Goal: Task Accomplishment & Management: Complete application form

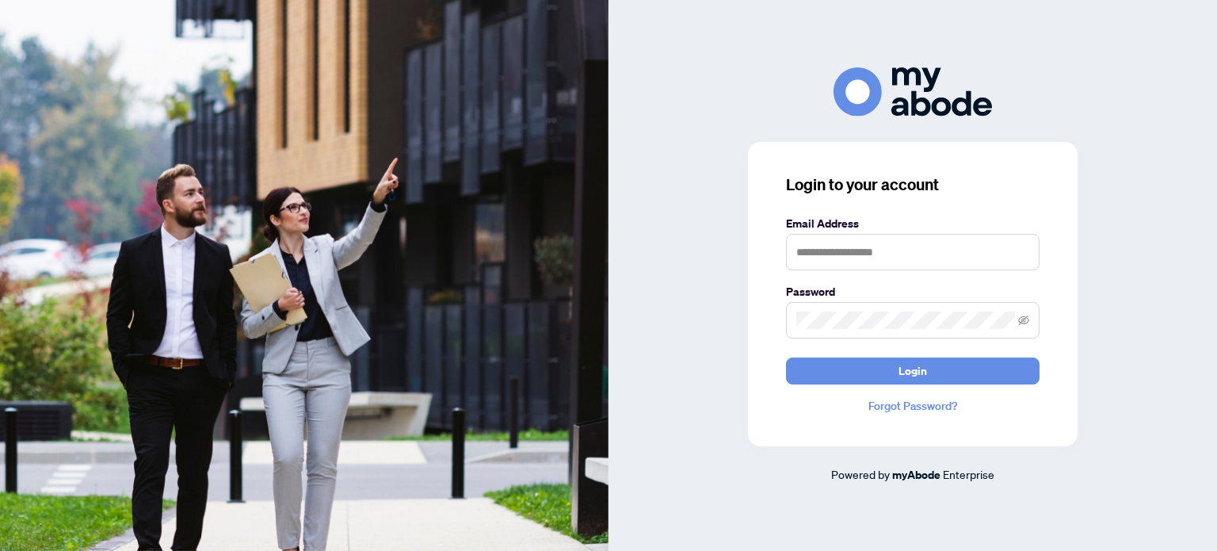
drag, startPoint x: 898, startPoint y: 370, endPoint x: 900, endPoint y: 354, distance: 16.0
click at [898, 372] on button "Login" at bounding box center [912, 370] width 253 height 27
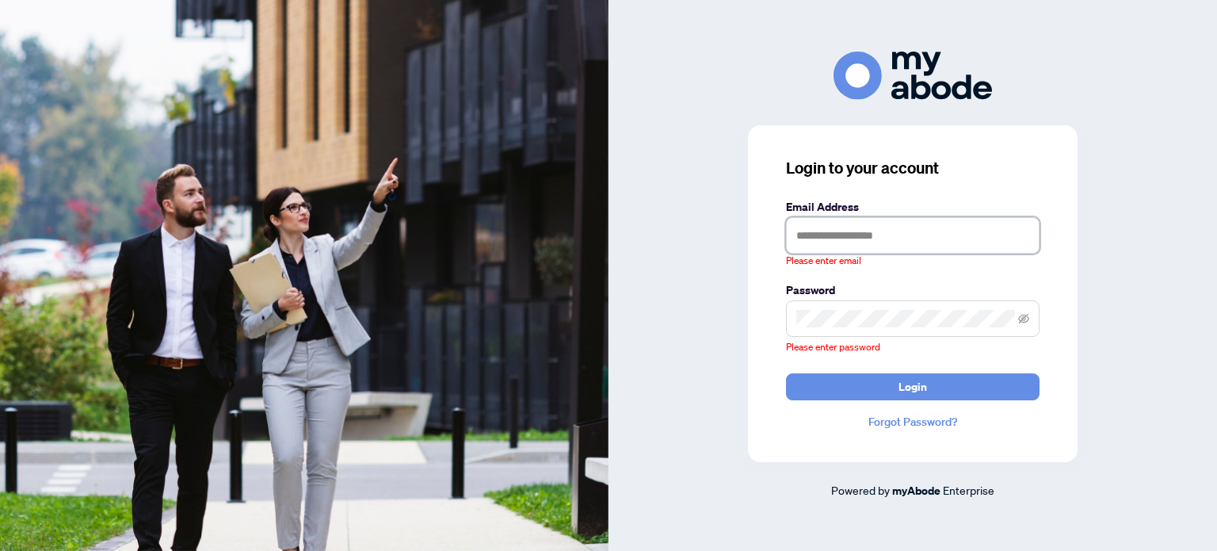
click at [881, 243] on input "text" at bounding box center [912, 235] width 253 height 36
type input "**********"
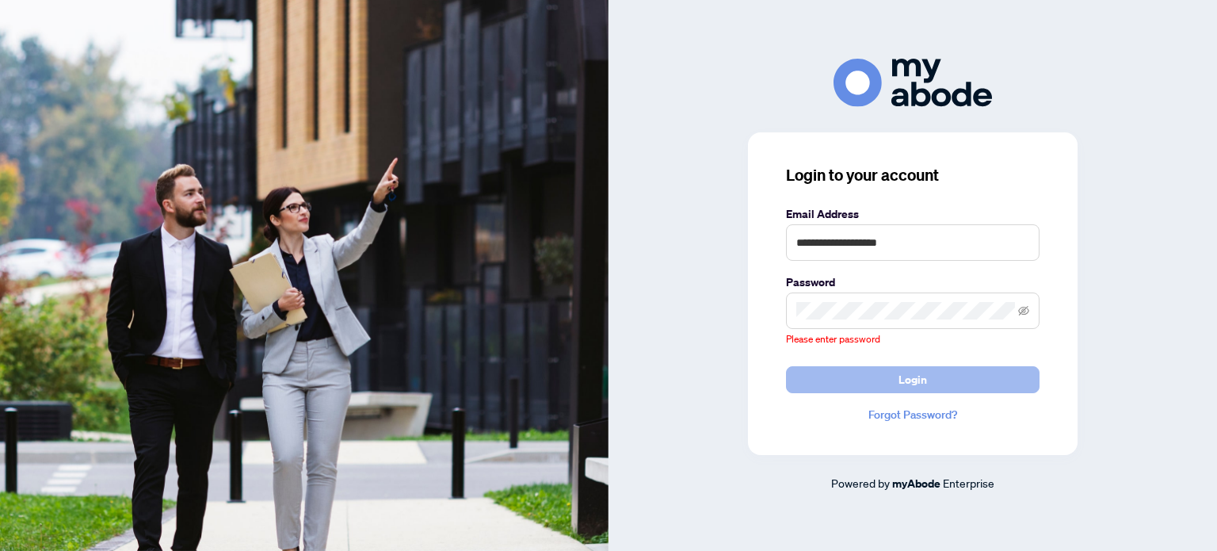
drag, startPoint x: 912, startPoint y: 379, endPoint x: 912, endPoint y: 370, distance: 9.5
click at [912, 379] on span "Login" at bounding box center [912, 379] width 29 height 25
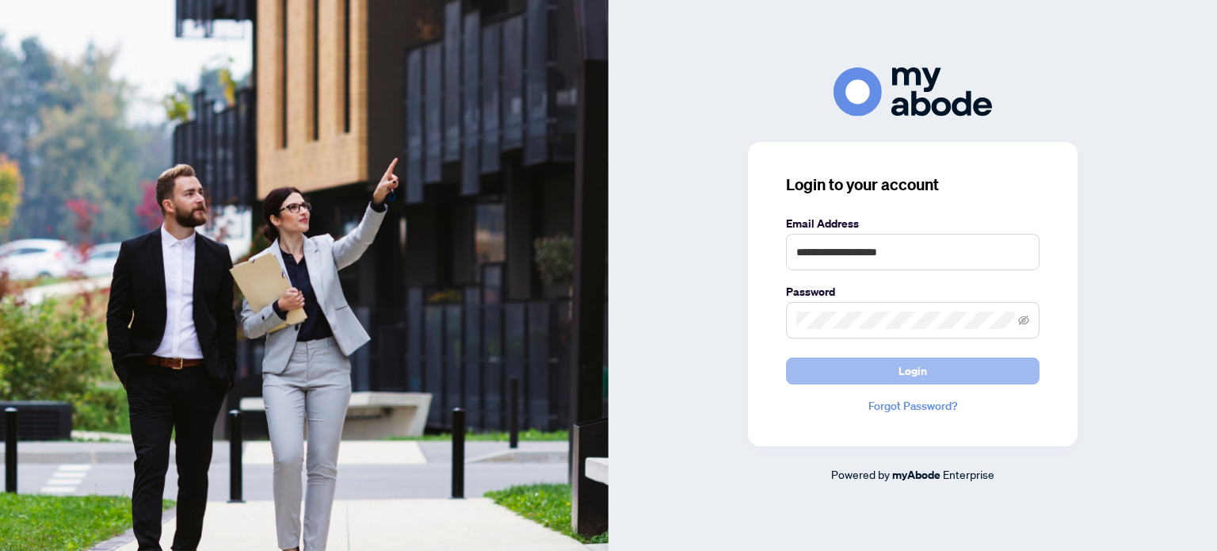
drag, startPoint x: 880, startPoint y: 373, endPoint x: 874, endPoint y: 365, distance: 10.1
click at [878, 372] on button "Login" at bounding box center [912, 370] width 253 height 27
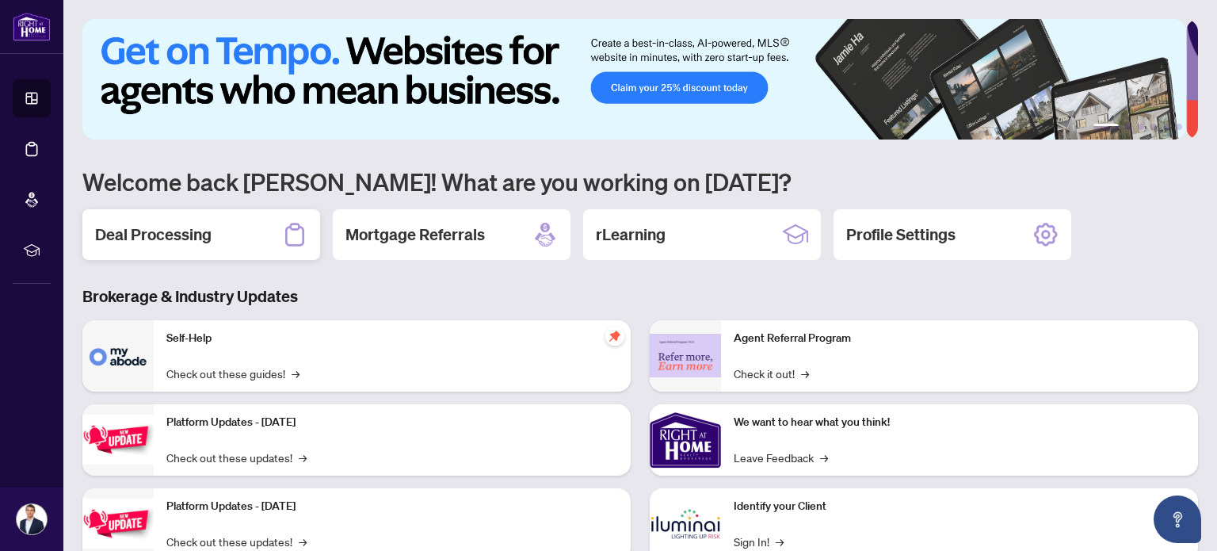
click at [203, 241] on h2 "Deal Processing" at bounding box center [153, 234] width 116 height 22
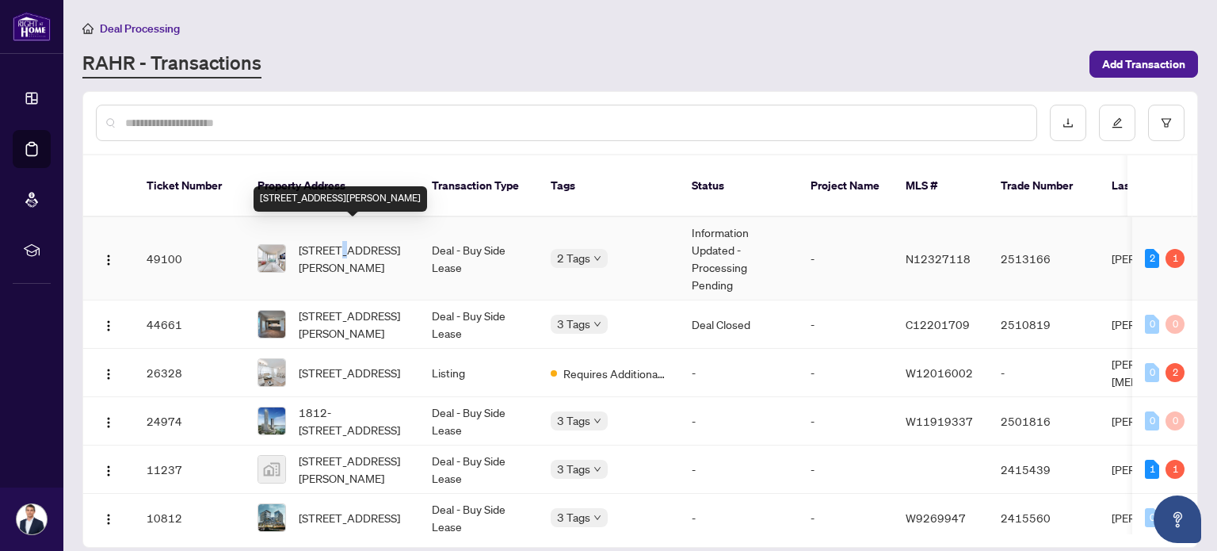
click at [343, 241] on span "802-20 North Park Rd, Vaughan, Ontario L4J 0G7, Canada" at bounding box center [353, 258] width 108 height 35
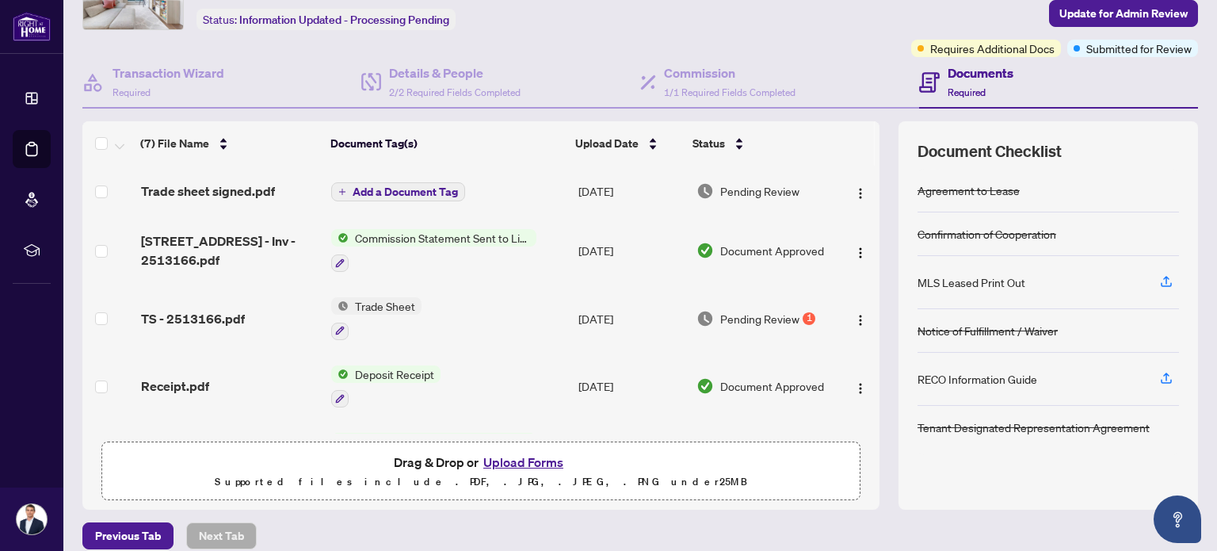
scroll to position [111, 0]
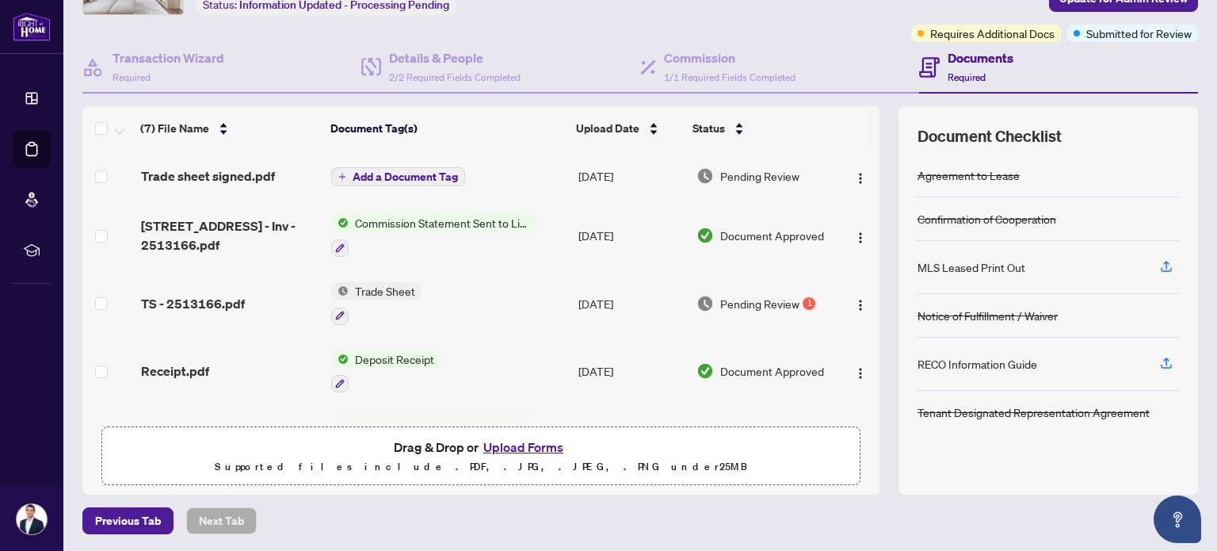
click at [508, 446] on button "Upload Forms" at bounding box center [523, 446] width 90 height 21
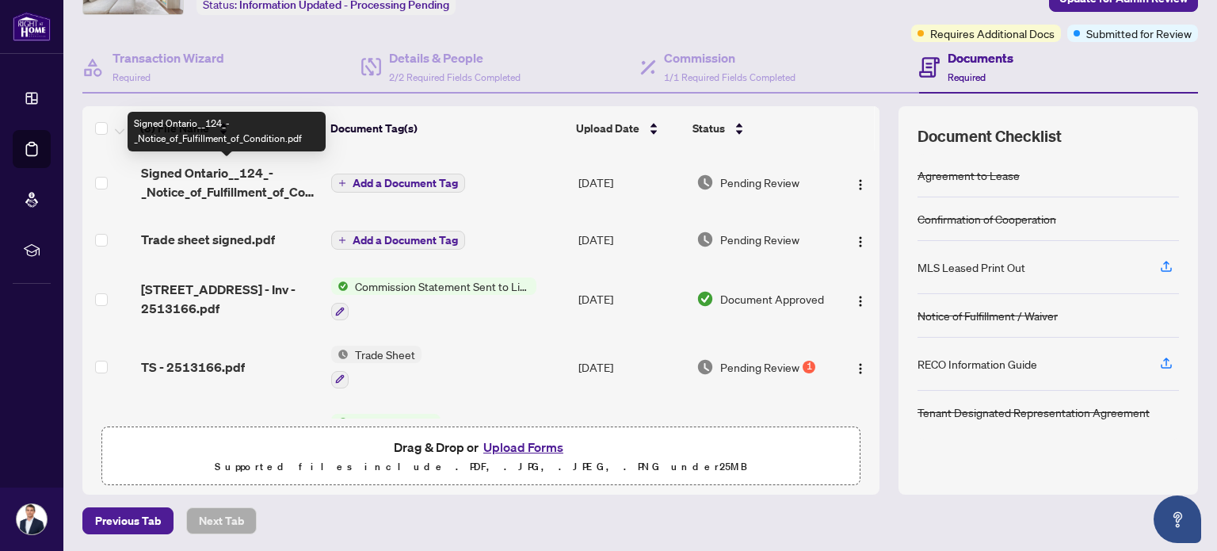
click at [275, 185] on span "Signed Ontario__124_-_Notice_of_Fulfillment_of_Condition.pdf" at bounding box center [230, 182] width 178 height 38
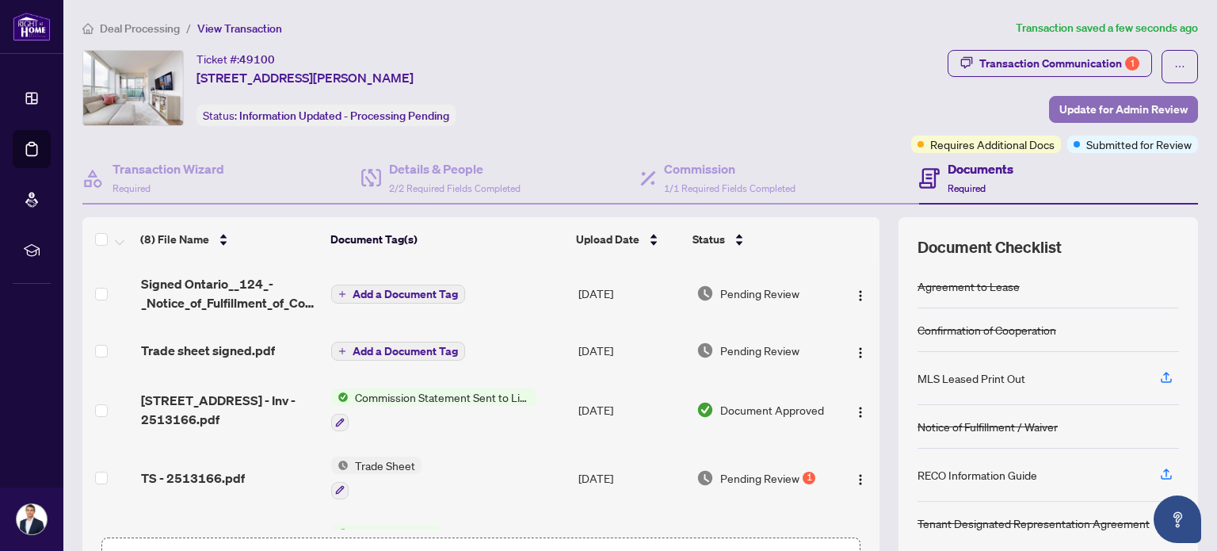
click at [1105, 107] on span "Update for Admin Review" at bounding box center [1123, 109] width 128 height 25
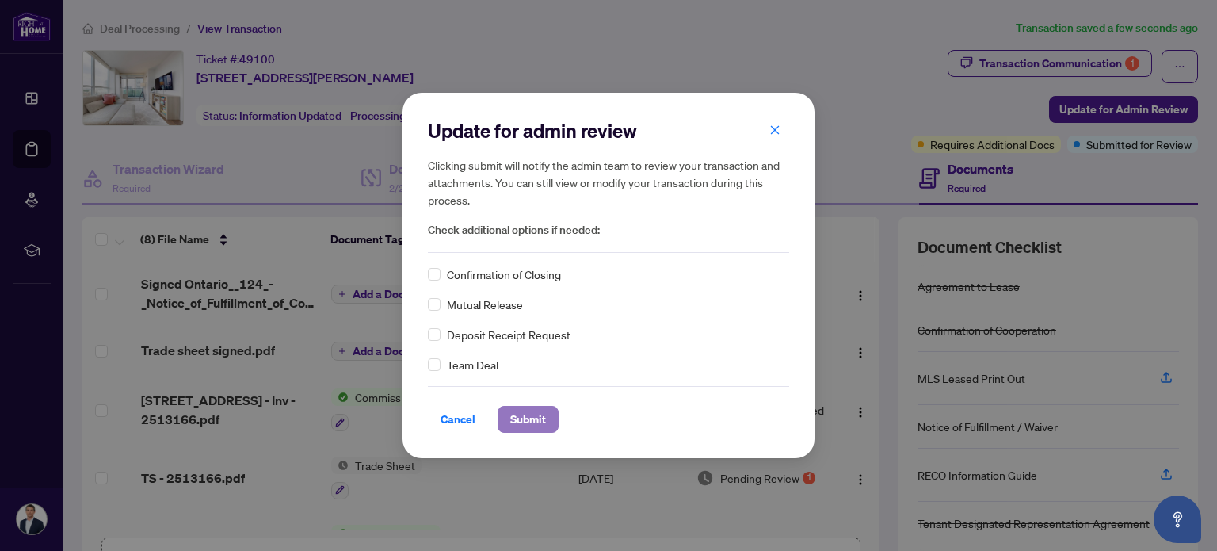
click at [527, 421] on span "Submit" at bounding box center [528, 418] width 36 height 25
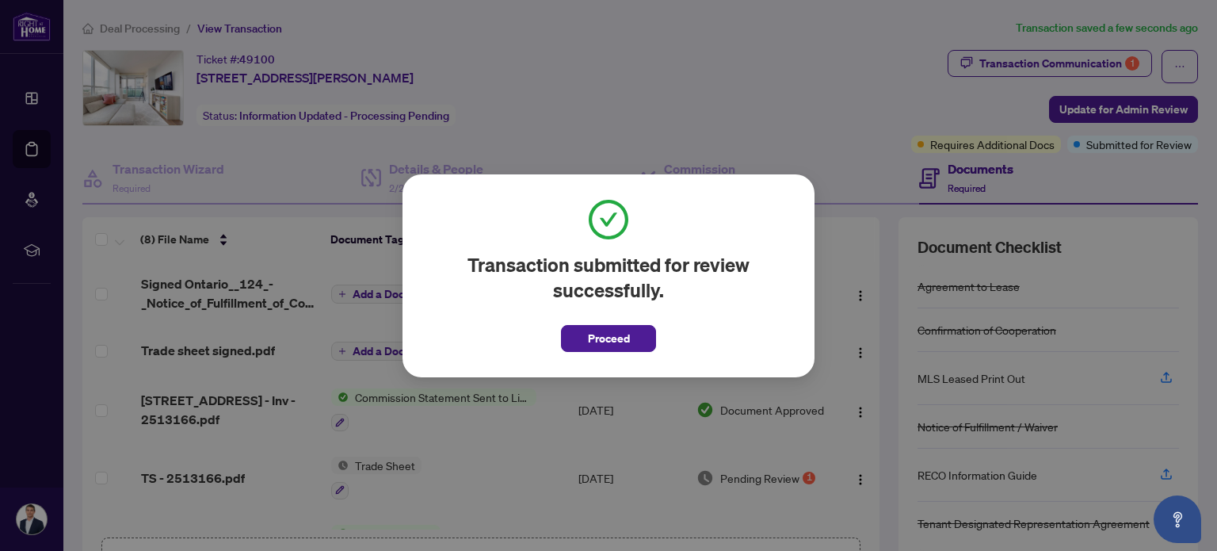
click at [594, 338] on span "Proceed" at bounding box center [609, 338] width 42 height 25
